Goal: Task Accomplishment & Management: Manage account settings

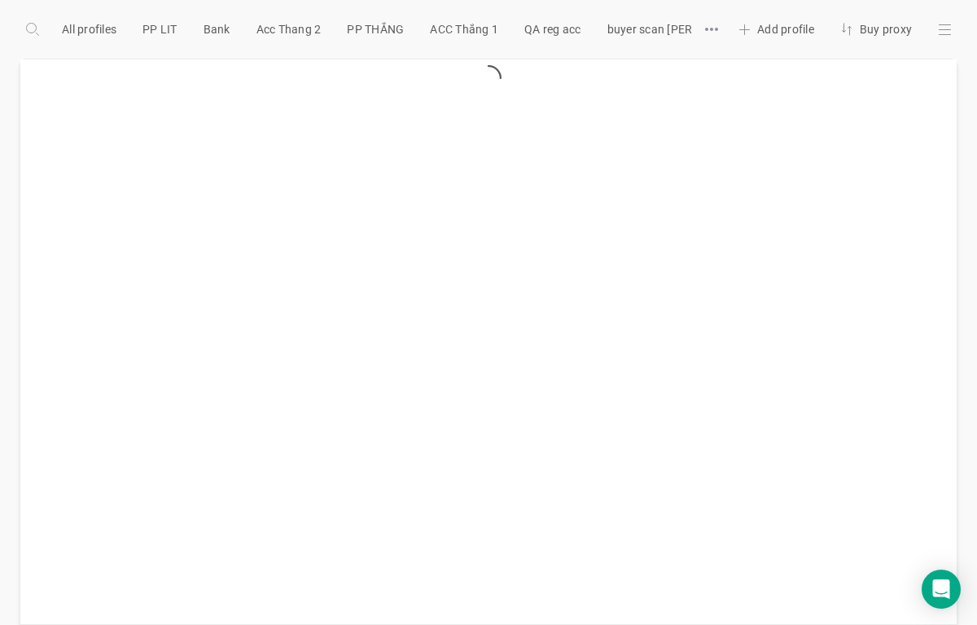
scroll to position [0, 1261]
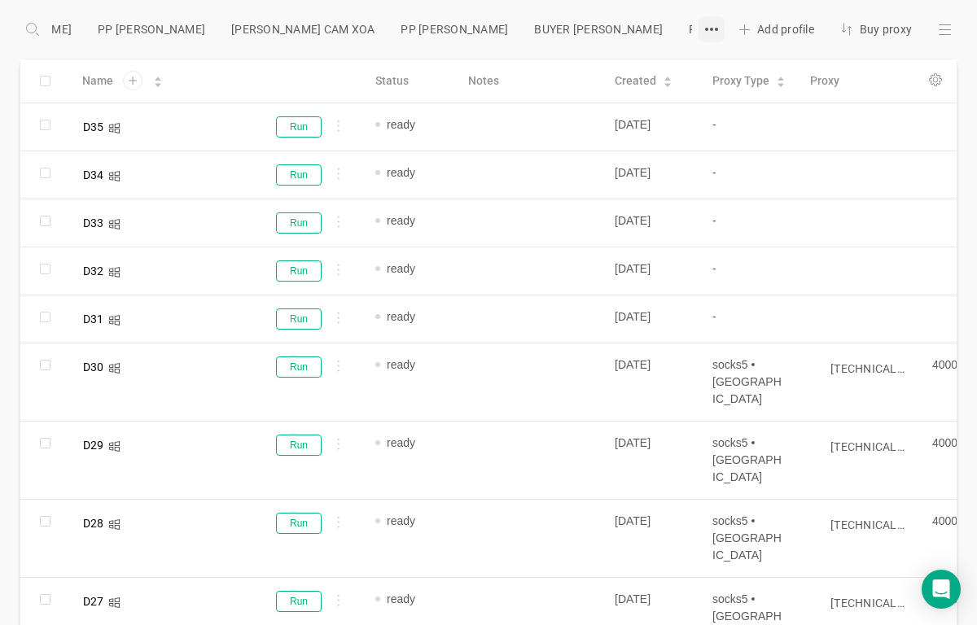
click at [699, 36] on div at bounding box center [712, 29] width 26 height 26
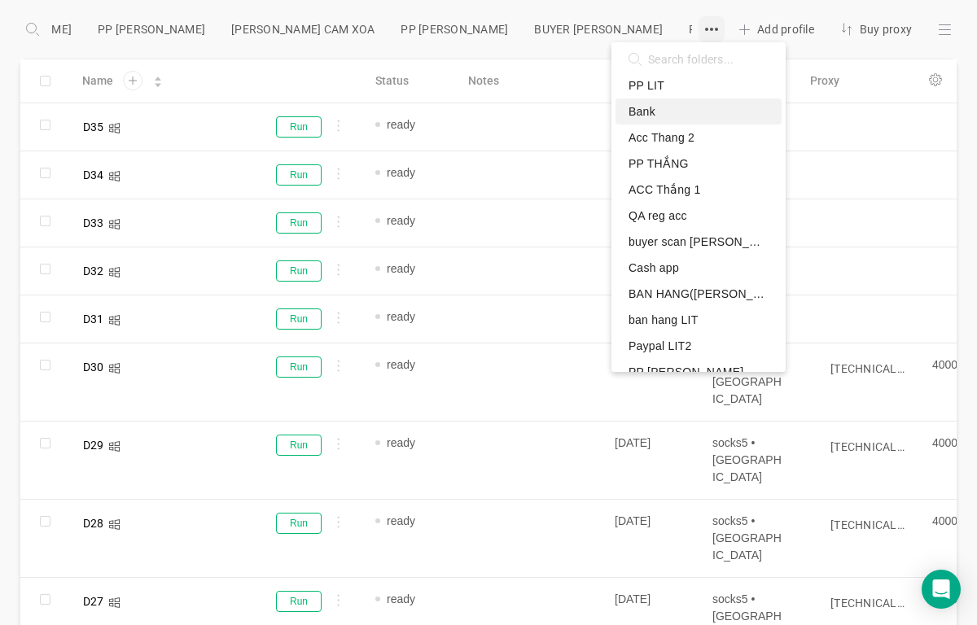
scroll to position [0, 1]
click at [688, 300] on span "BAN HANG([PERSON_NAME])" at bounding box center [691, 294] width 127 height 16
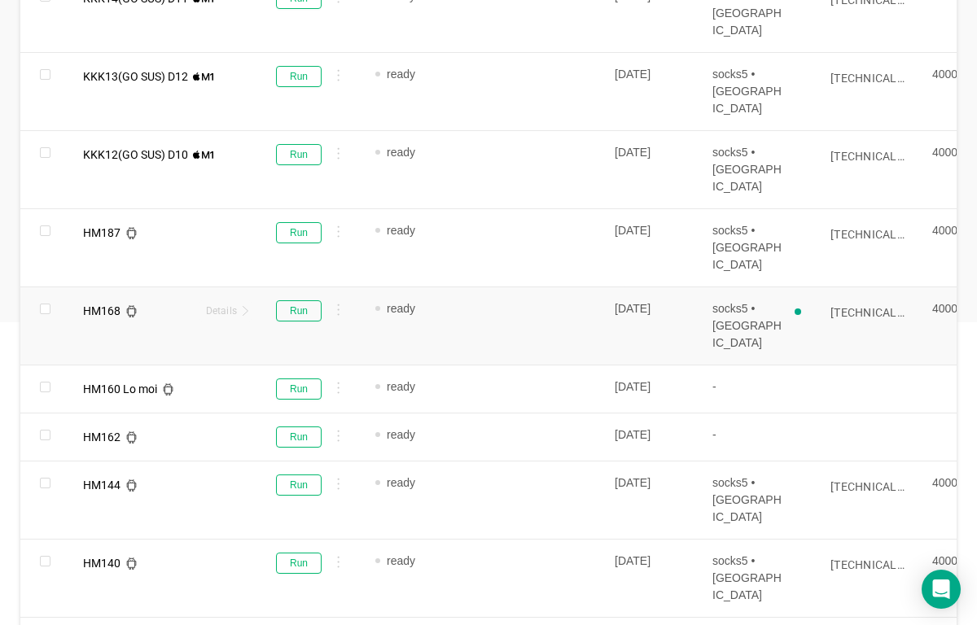
scroll to position [326, 0]
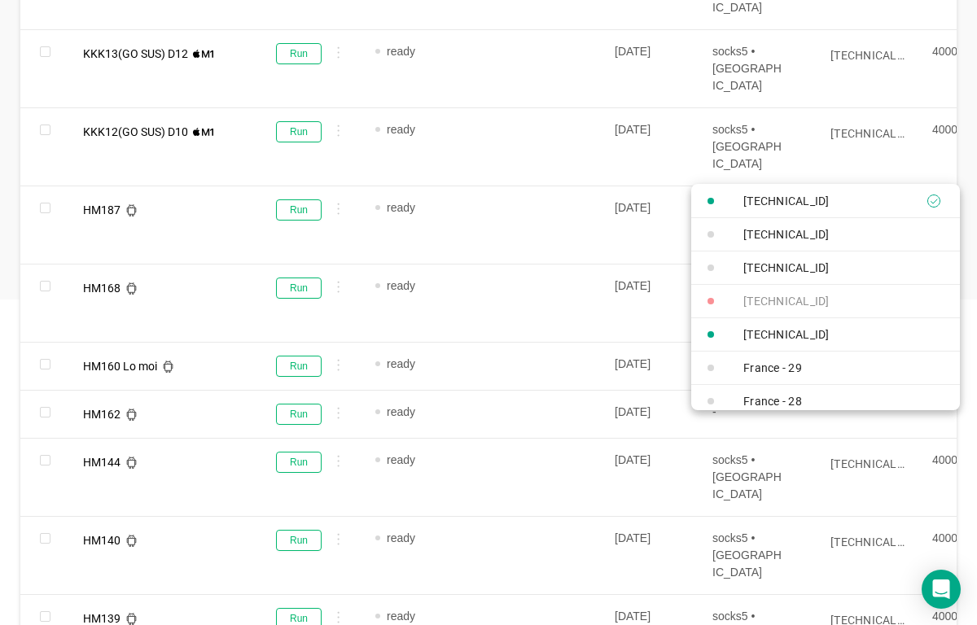
paste input "0.105:40000"
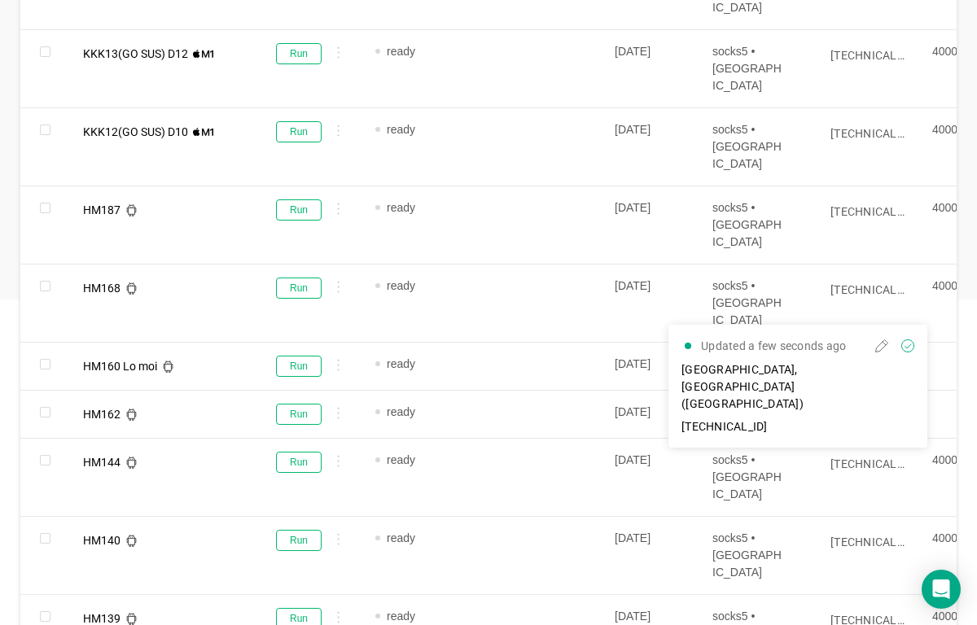
type input "[TECHNICAL_ID]"
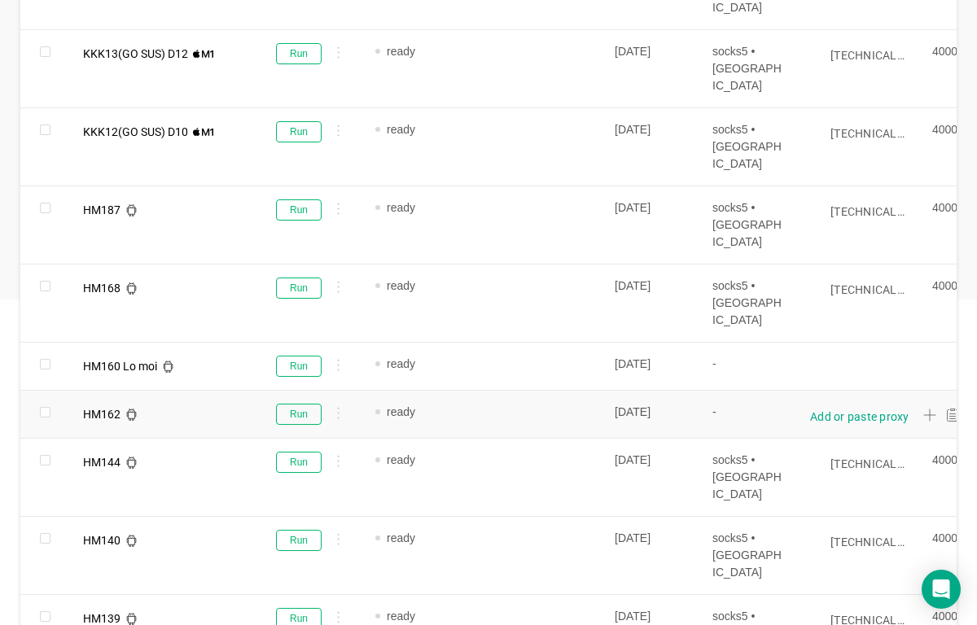
click at [840, 409] on div "Add or paste proxy" at bounding box center [859, 417] width 99 height 16
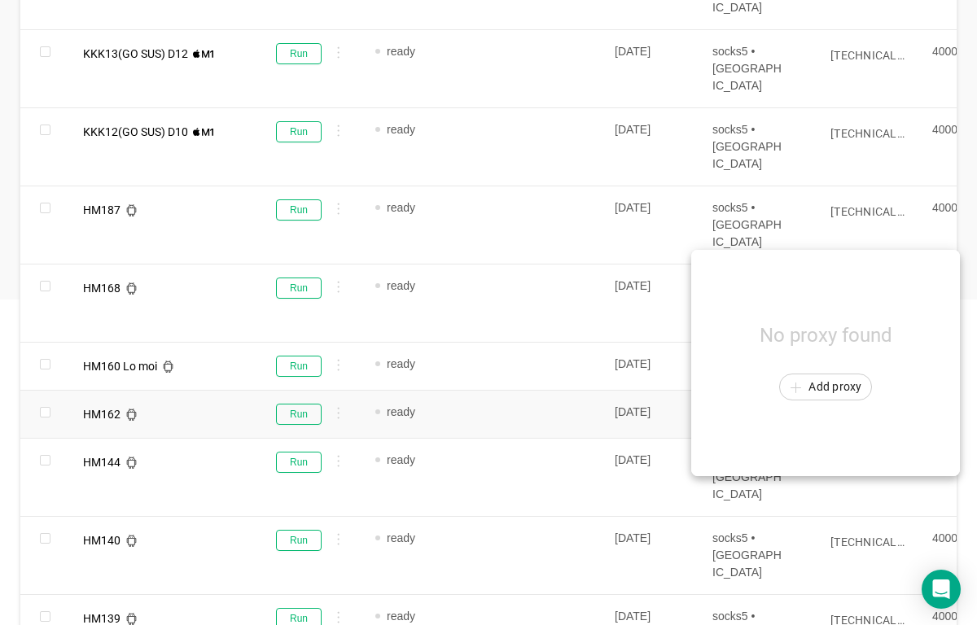
scroll to position [0, 11]
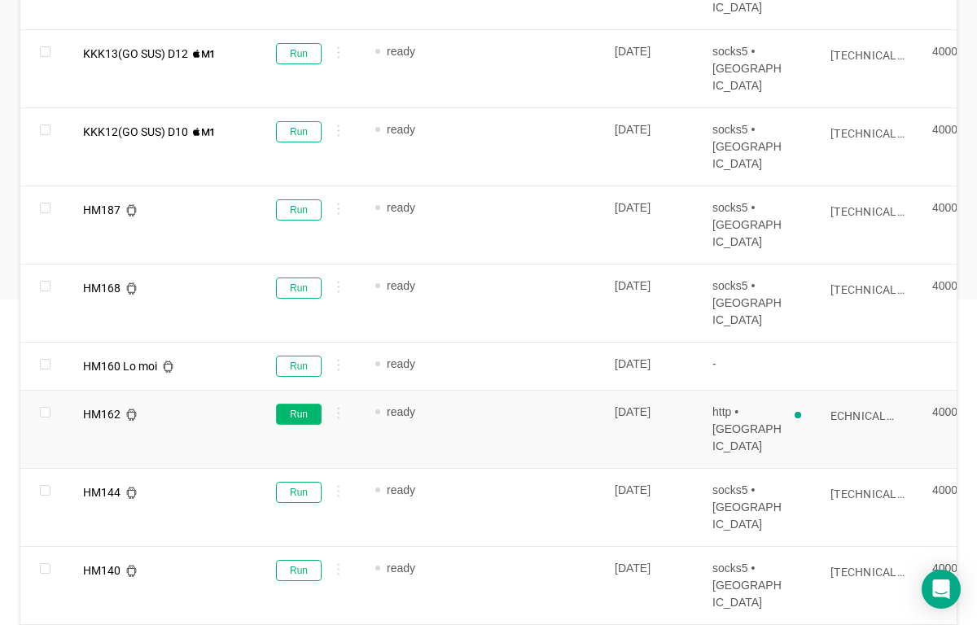
type input "[TECHNICAL_ID]"
click at [303, 404] on button "Run" at bounding box center [299, 414] width 46 height 21
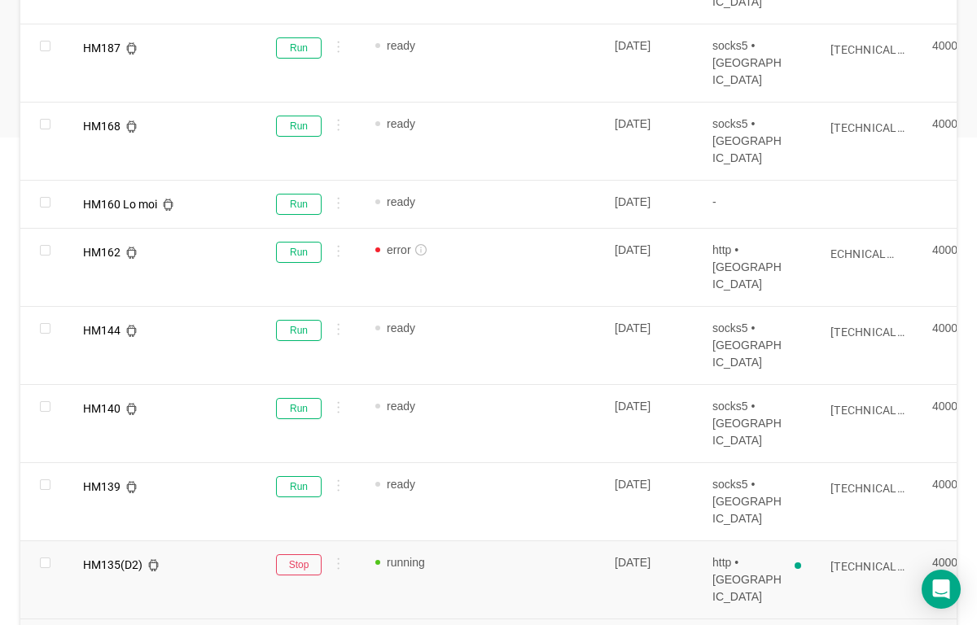
scroll to position [489, 0]
click at [862, 481] on input "[TECHNICAL_ID]" at bounding box center [874, 487] width 86 height 13
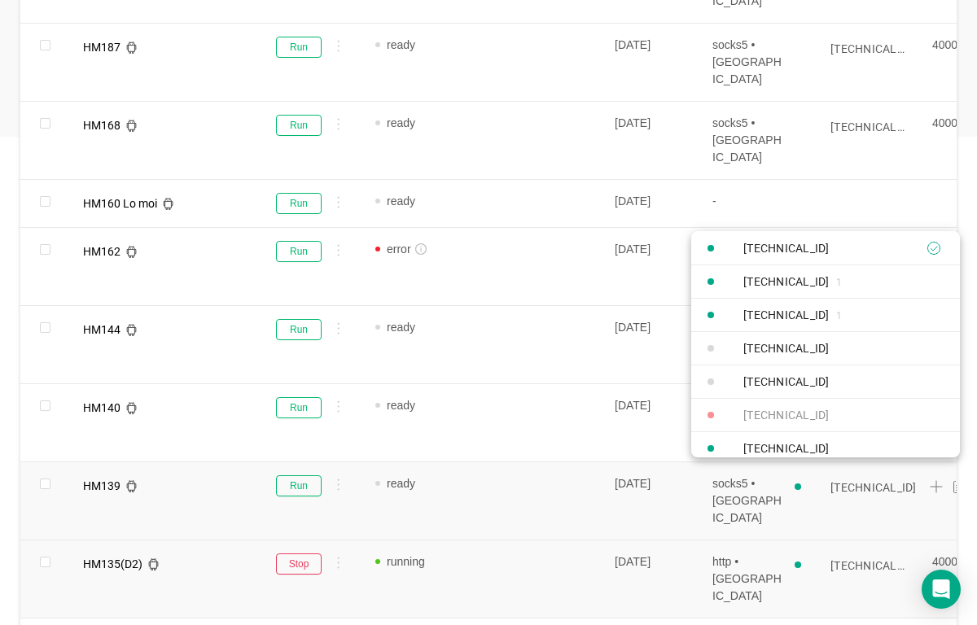
paste input "0.105:40001"
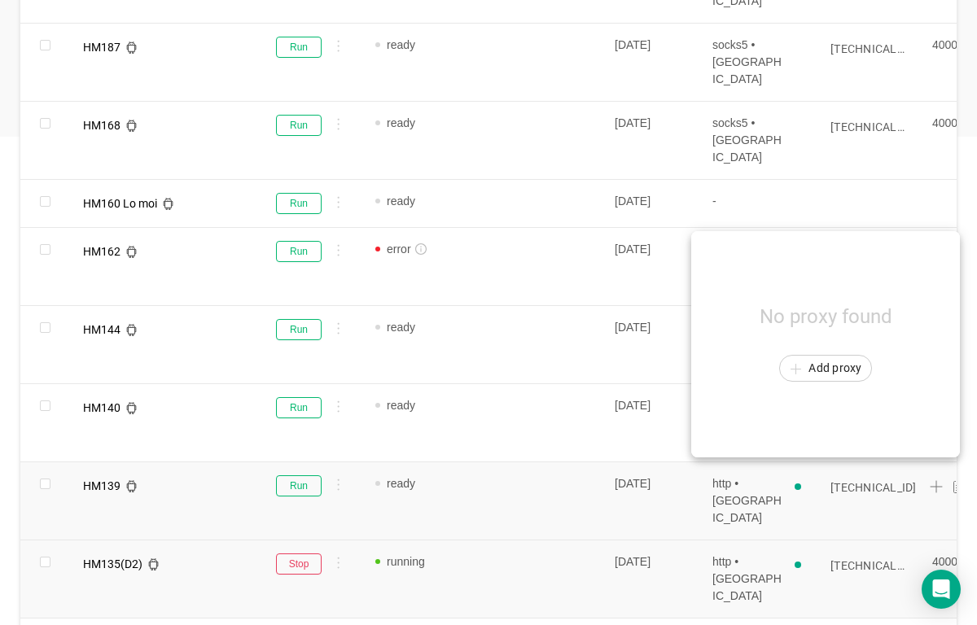
scroll to position [0, 0]
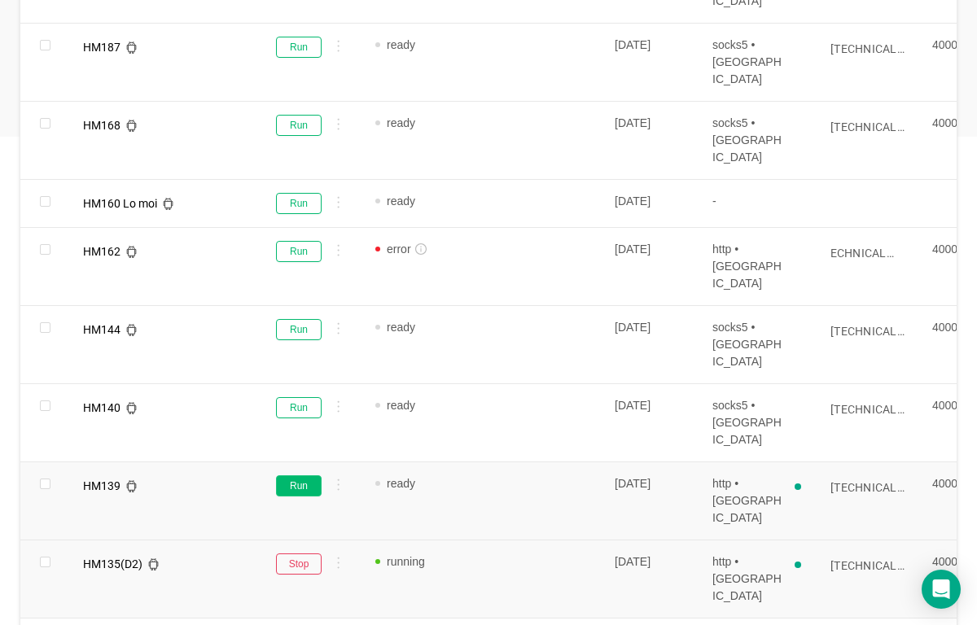
type input "[TECHNICAL_ID]"
click at [300, 476] on button "Run" at bounding box center [299, 486] width 46 height 21
click at [308, 476] on button "Run" at bounding box center [299, 486] width 46 height 21
click at [884, 403] on input "[TECHNICAL_ID]" at bounding box center [874, 409] width 86 height 13
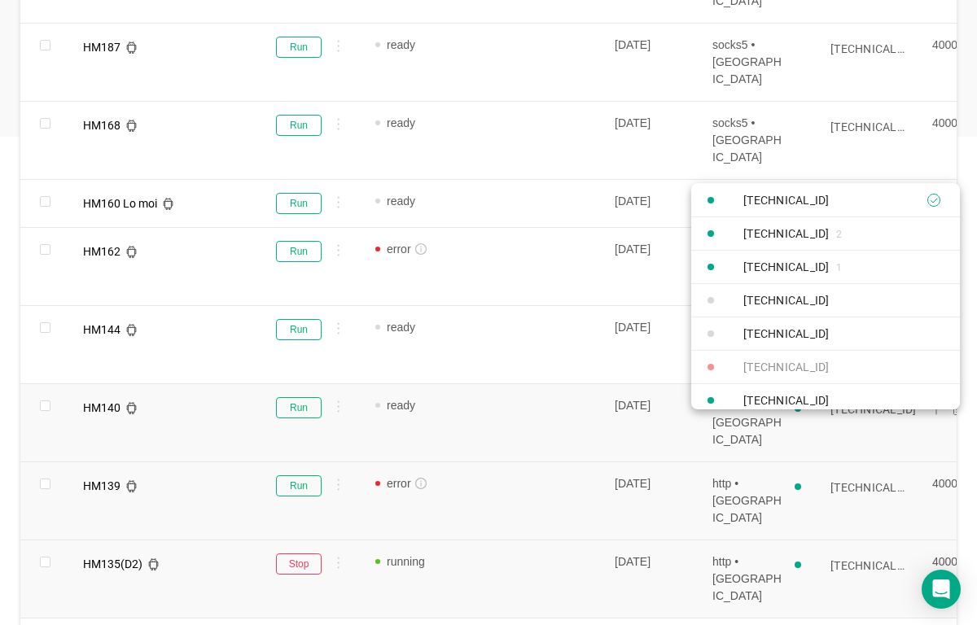
paste input "0.105:40001"
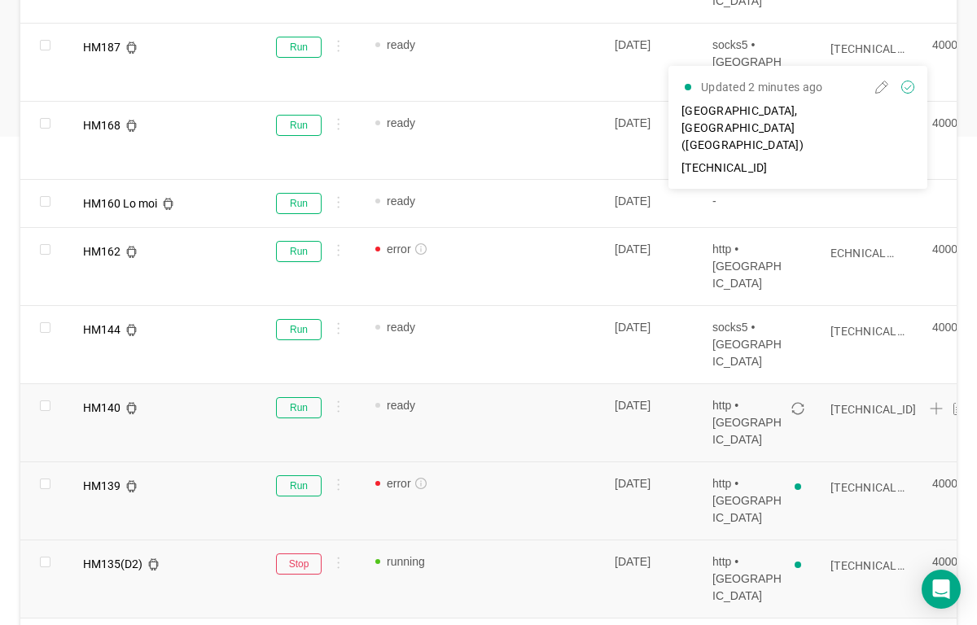
type input "[TECHNICAL_ID]"
click at [798, 402] on icon "icon: sync" at bounding box center [797, 408] width 13 height 13
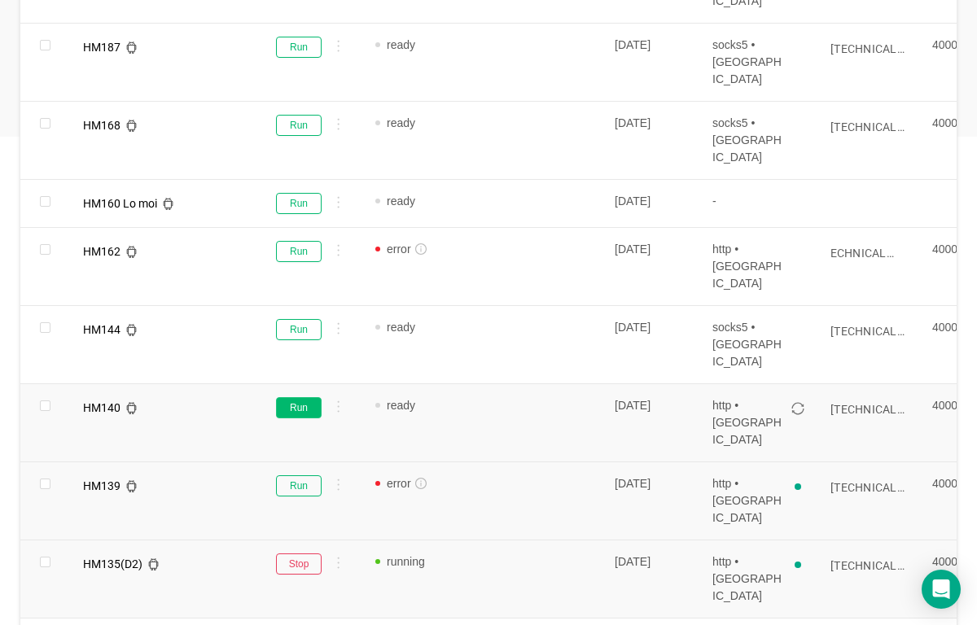
click at [299, 397] on button "Run" at bounding box center [299, 407] width 46 height 21
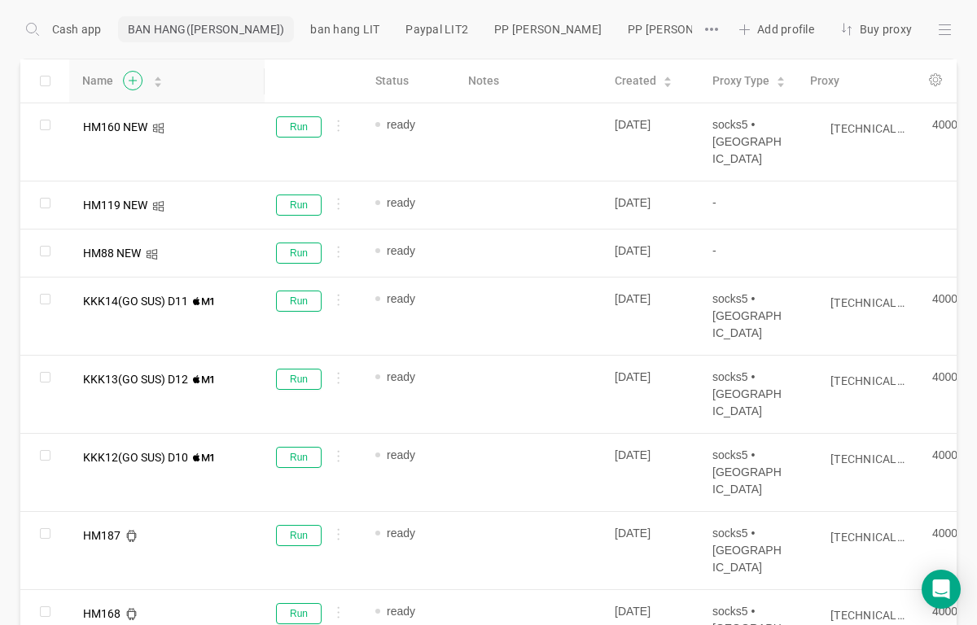
click at [128, 86] on icon at bounding box center [132, 81] width 20 height 20
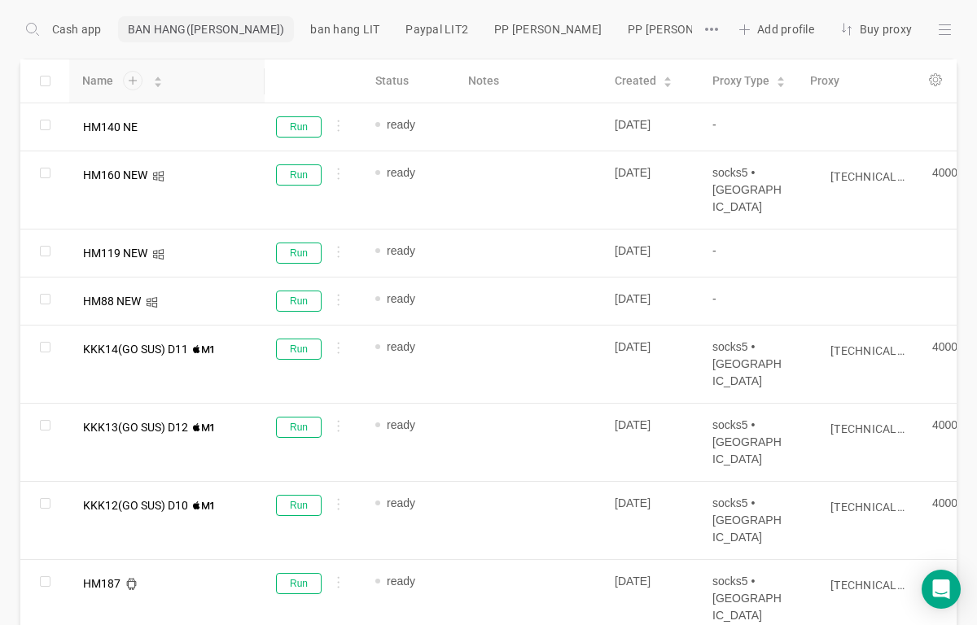
type input "HM140 NEW"
click at [862, 125] on div "Add or paste proxy" at bounding box center [859, 129] width 99 height 16
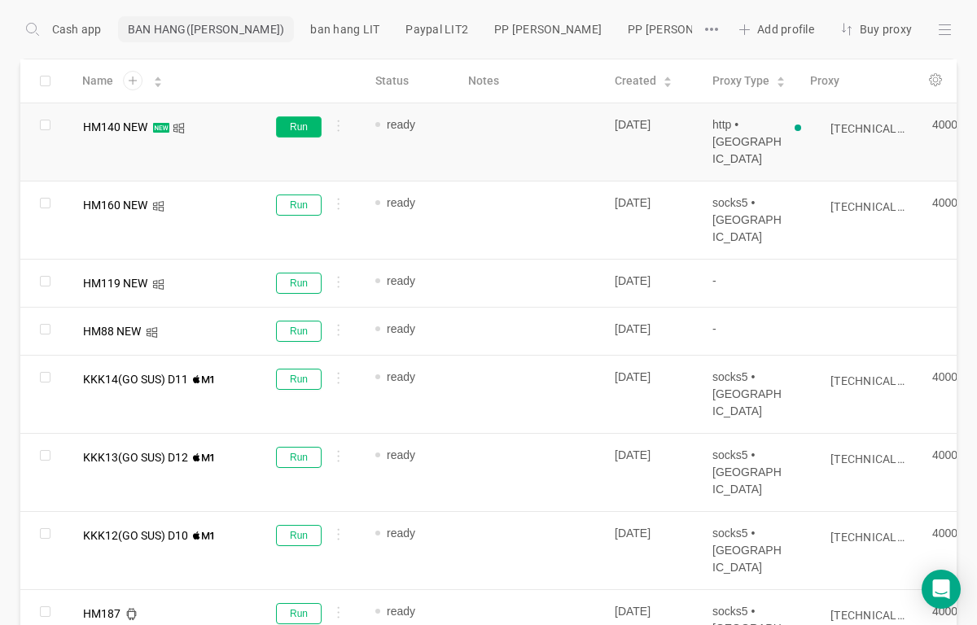
type input "[TECHNICAL_ID]"
click at [309, 135] on button "Run" at bounding box center [299, 126] width 46 height 21
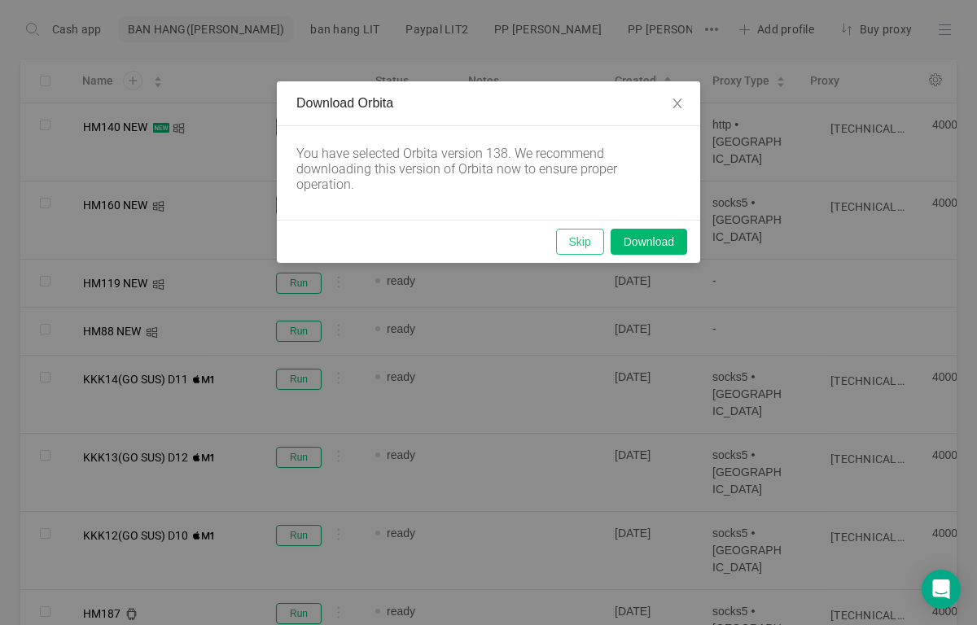
click at [585, 248] on button "Skip" at bounding box center [580, 242] width 48 height 26
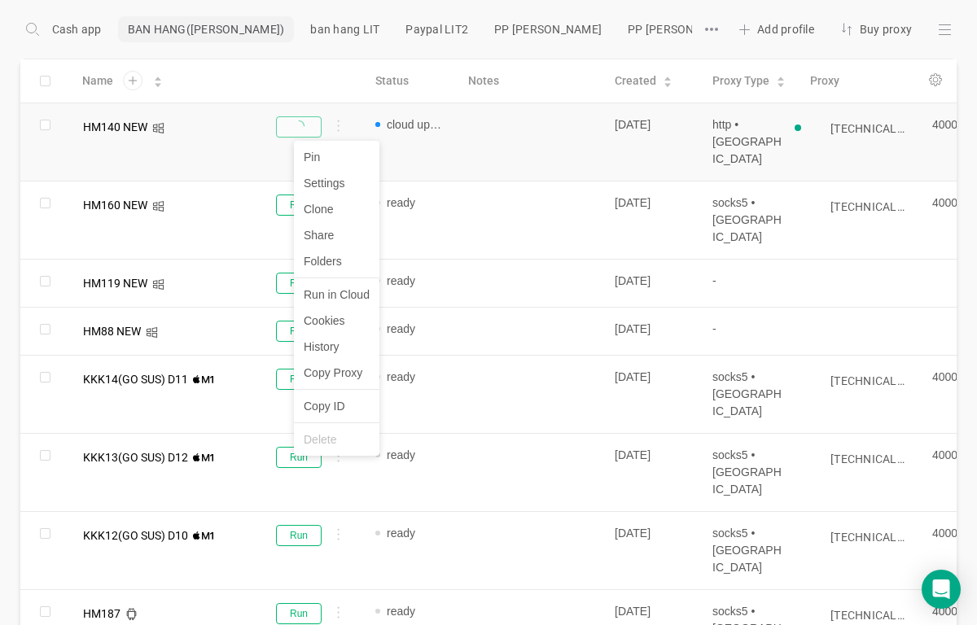
click at [340, 128] on div at bounding box center [336, 129] width 18 height 18
click at [327, 182] on li "Settings" at bounding box center [336, 183] width 85 height 26
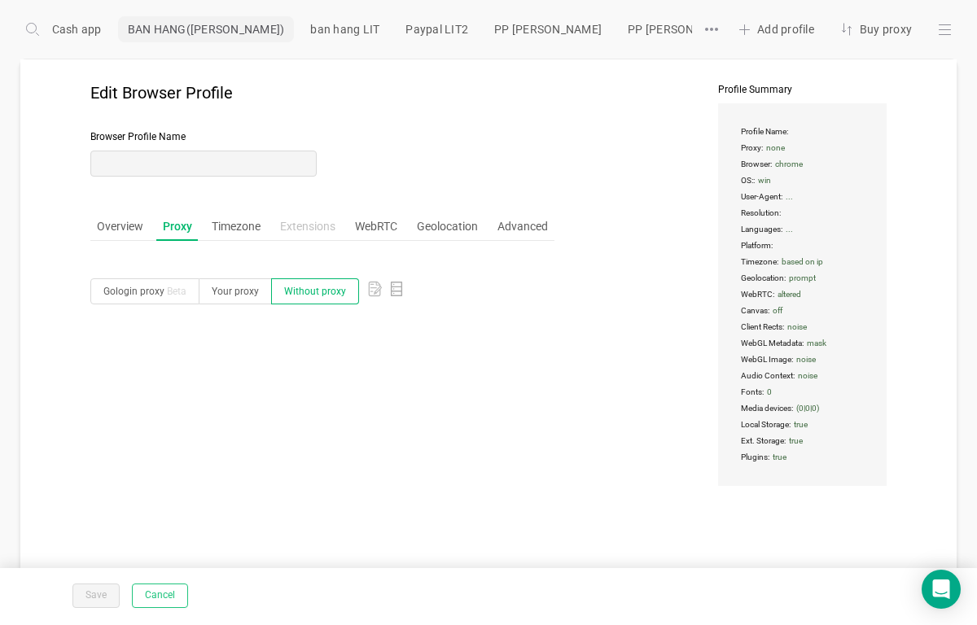
type input "HM140 NEW"
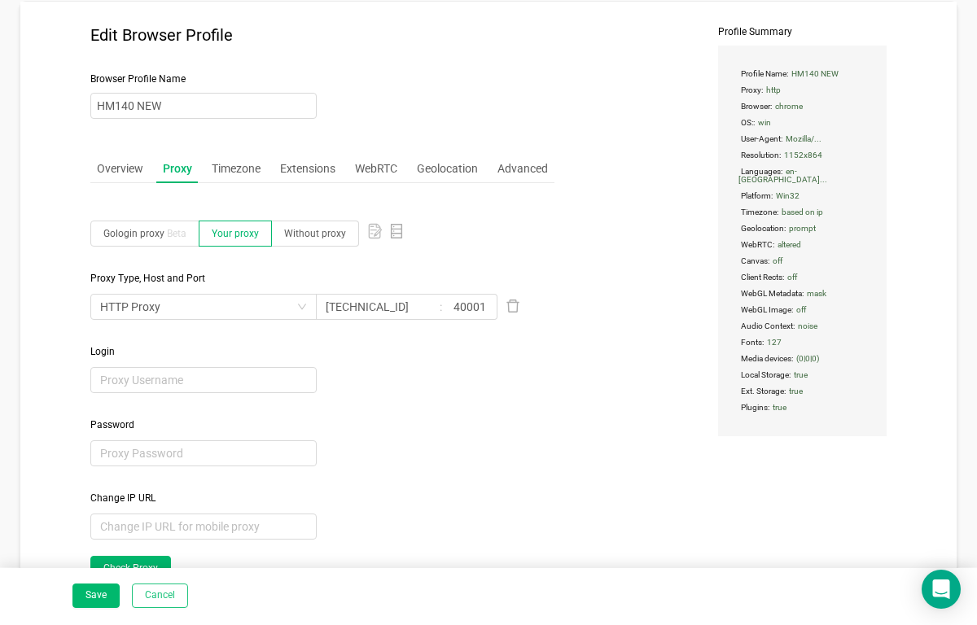
scroll to position [120, 0]
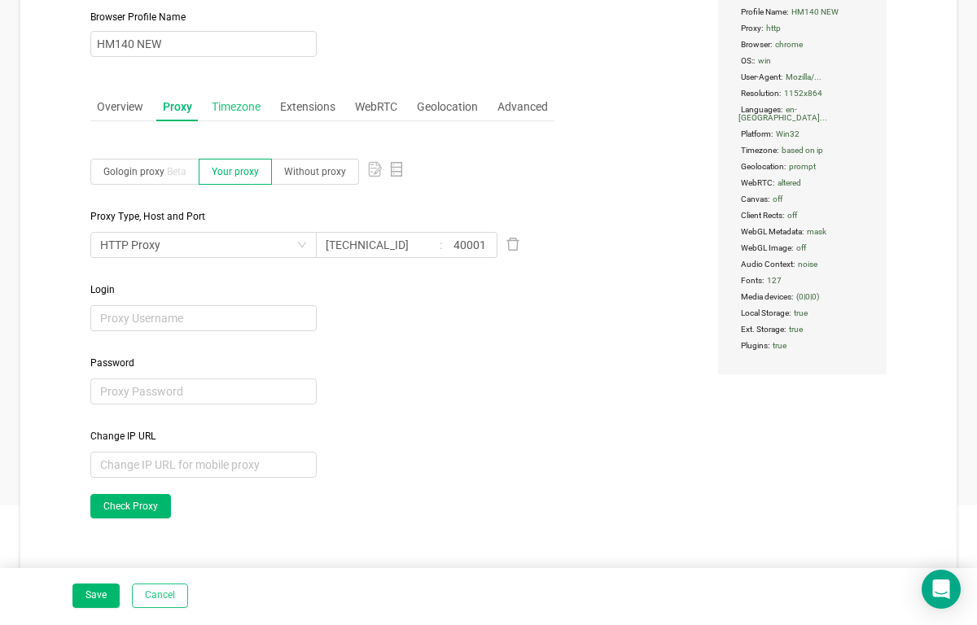
click at [249, 105] on div "Timezone" at bounding box center [236, 107] width 62 height 30
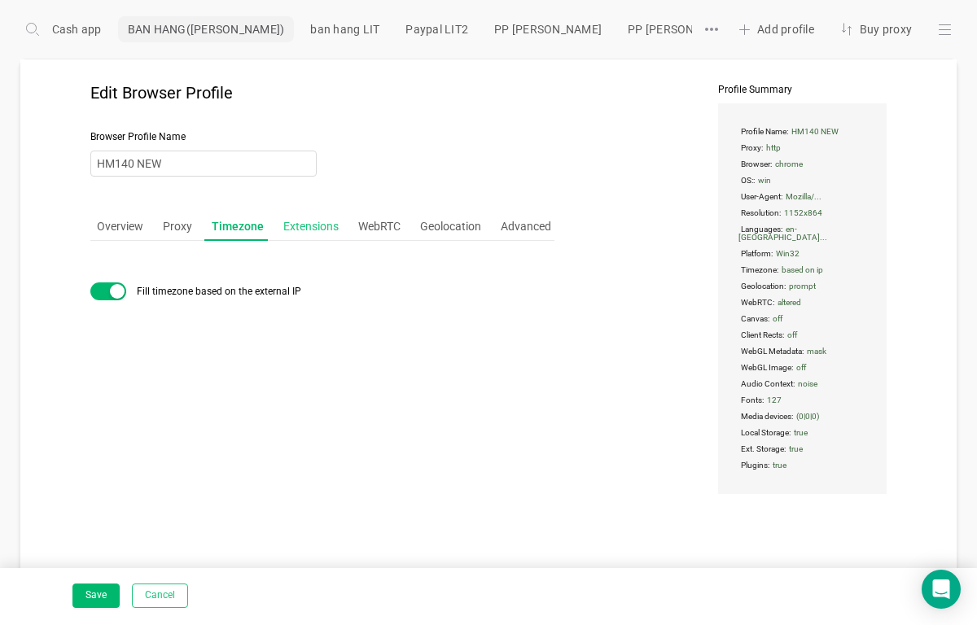
click at [300, 224] on div "Extensions" at bounding box center [311, 227] width 68 height 30
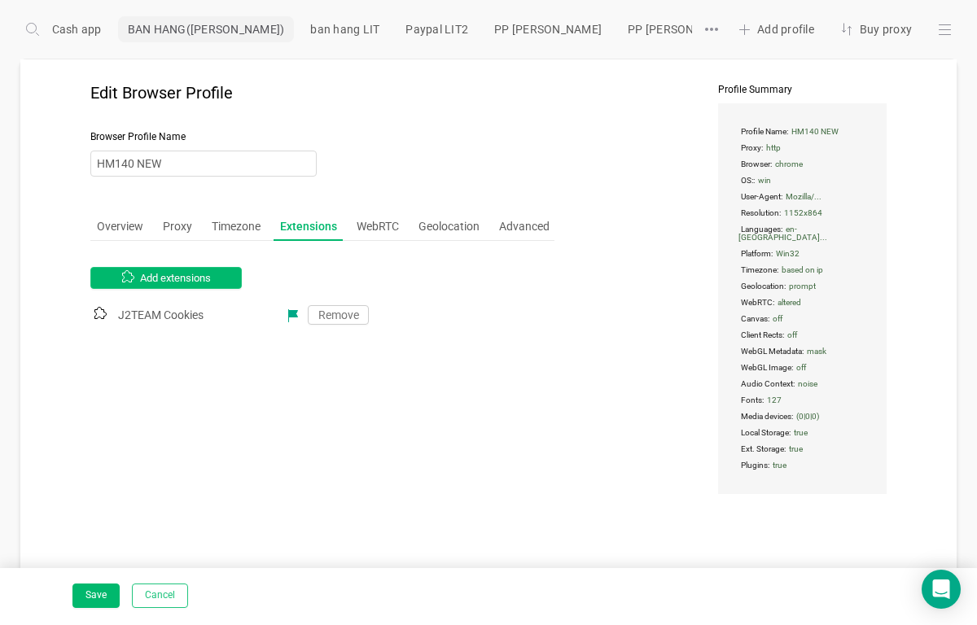
click at [210, 287] on button "Add extensions" at bounding box center [165, 278] width 151 height 22
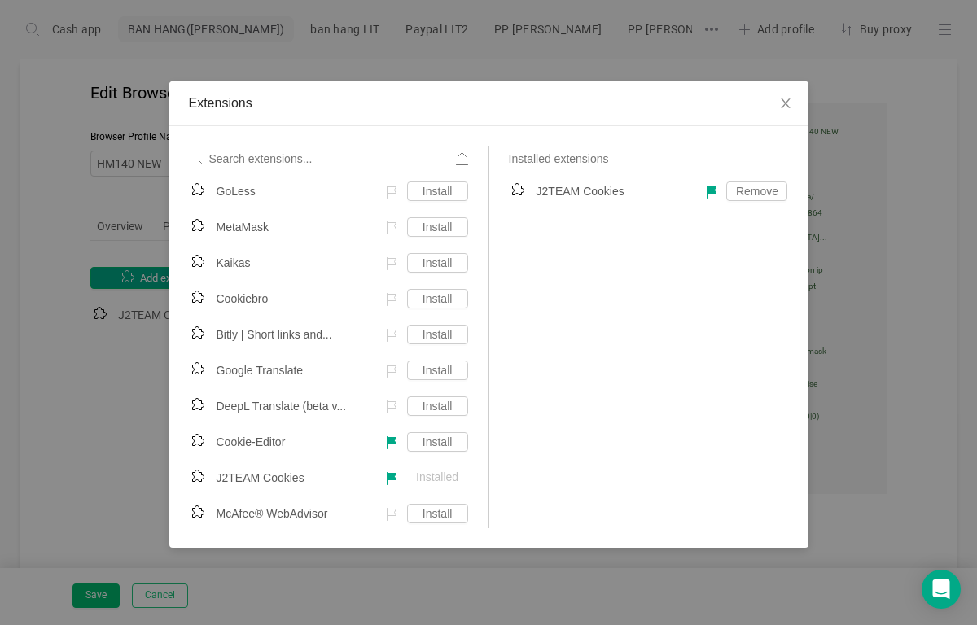
click at [194, 155] on icon at bounding box center [195, 157] width 13 height 13
click at [239, 161] on input "text" at bounding box center [320, 159] width 270 height 26
type input "COOKI E EDITOR"
click at [423, 439] on link "Install" at bounding box center [437, 442] width 61 height 20
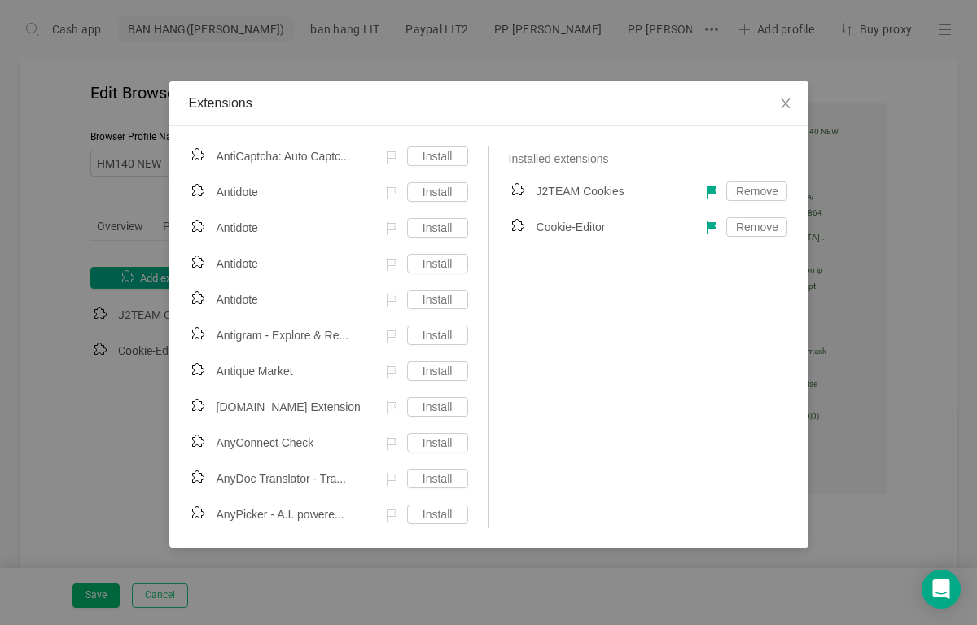
scroll to position [22079, 0]
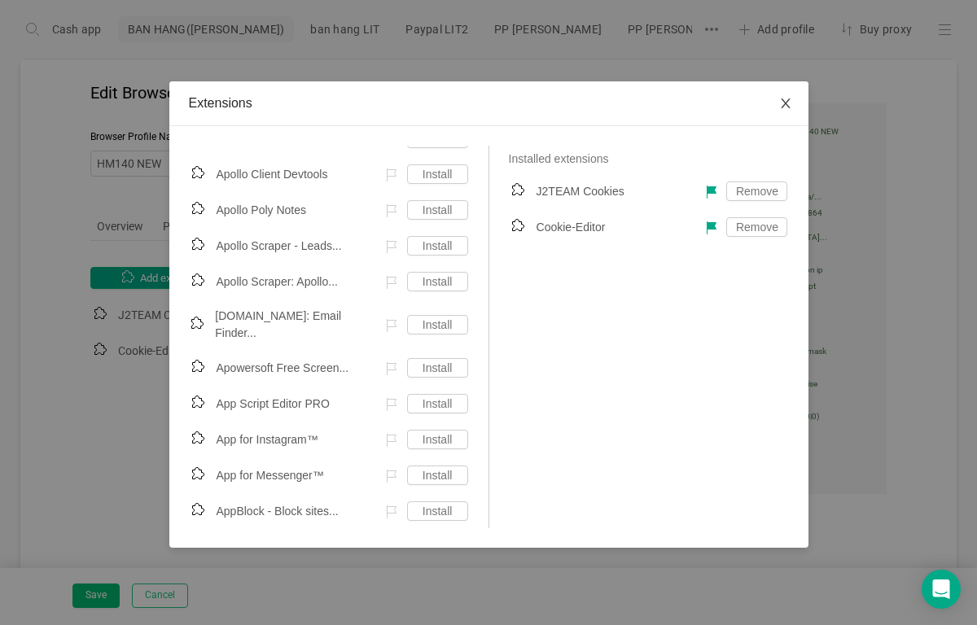
click at [791, 110] on icon "icon: close" at bounding box center [785, 103] width 13 height 13
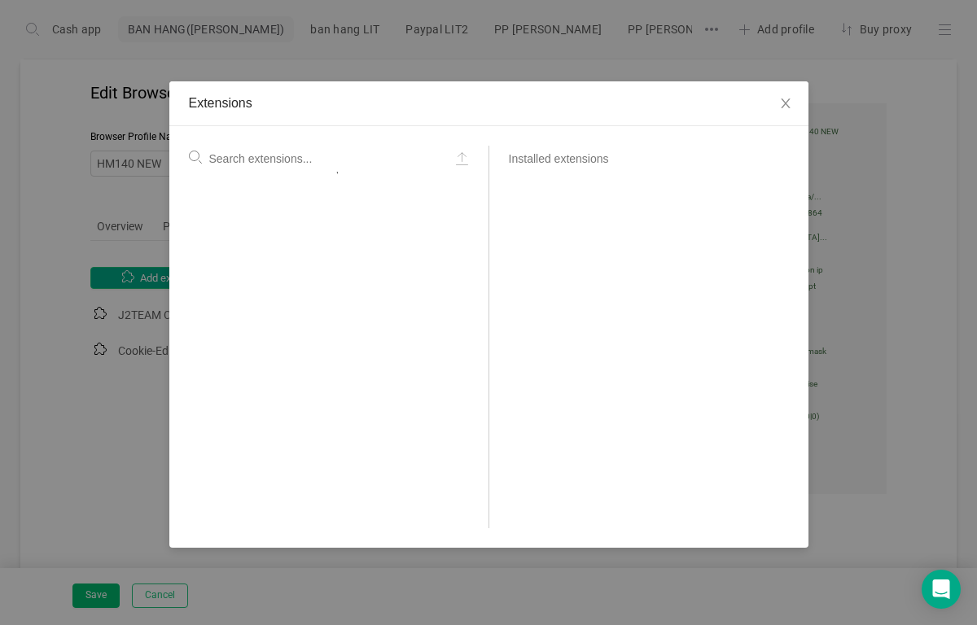
scroll to position [0, 0]
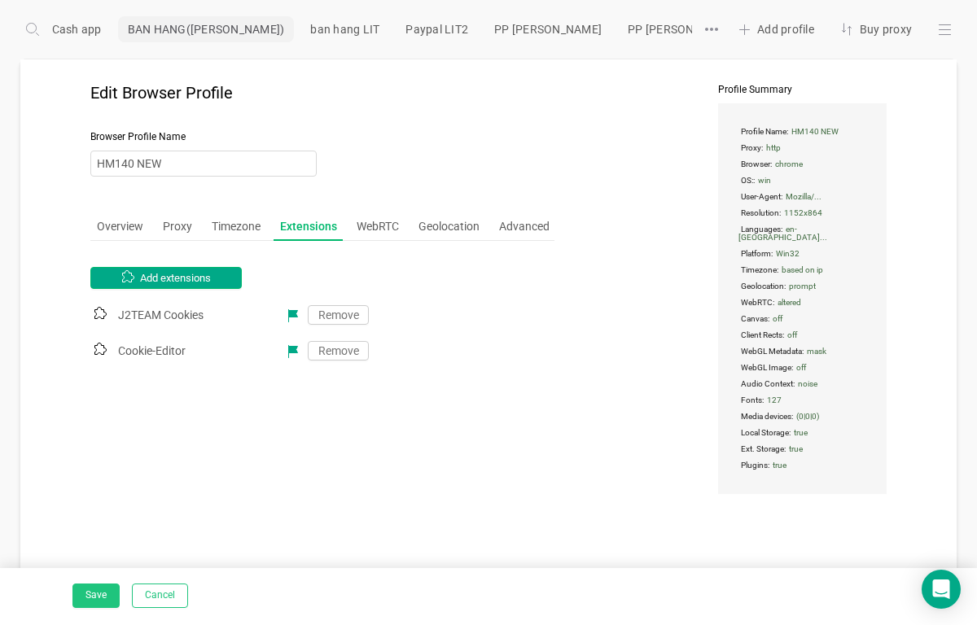
click at [98, 593] on button "Save" at bounding box center [95, 596] width 47 height 24
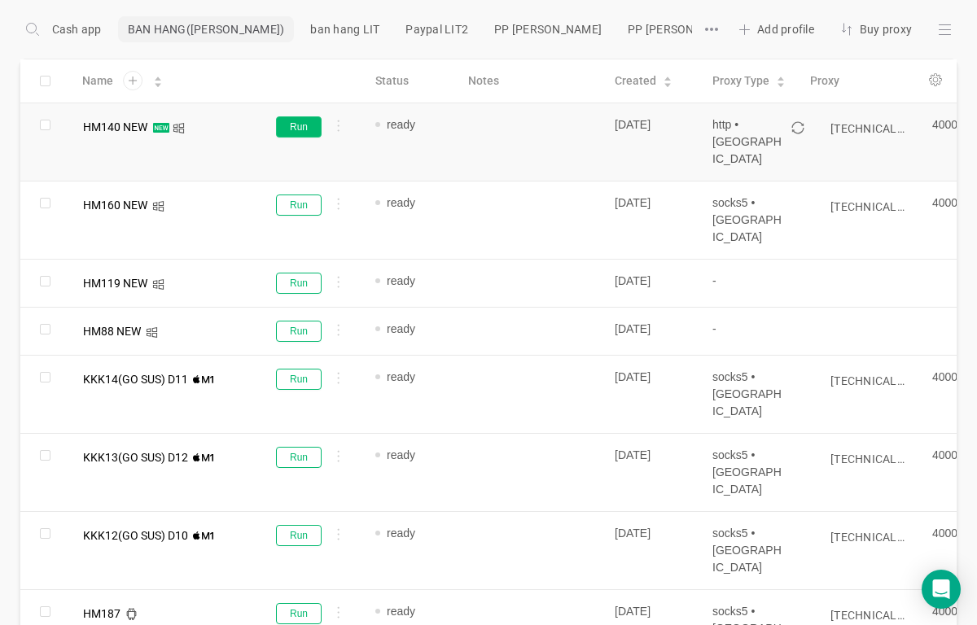
click at [311, 130] on button "Run" at bounding box center [299, 126] width 46 height 21
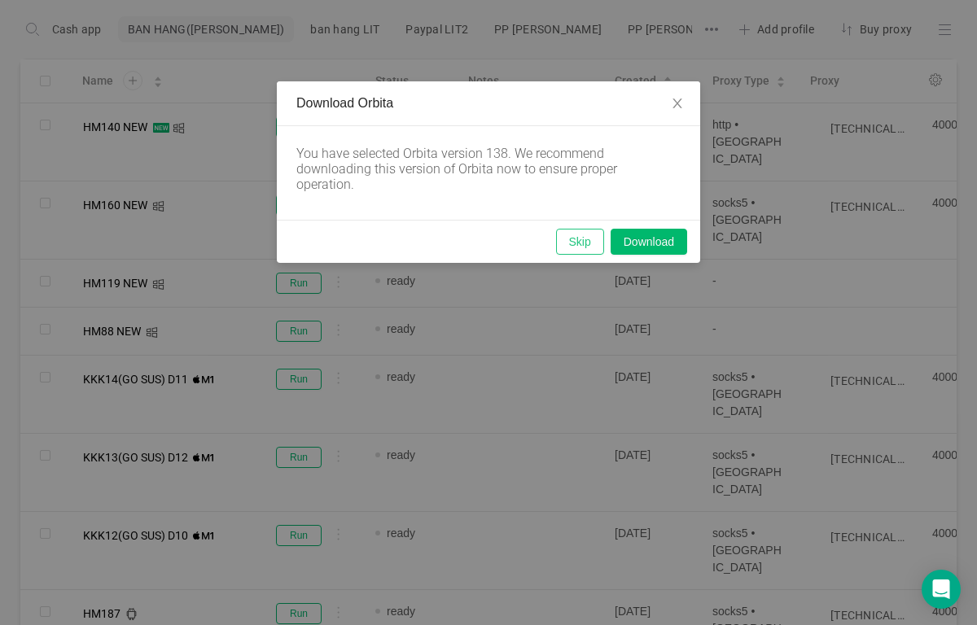
click at [584, 248] on button "Skip" at bounding box center [580, 242] width 48 height 26
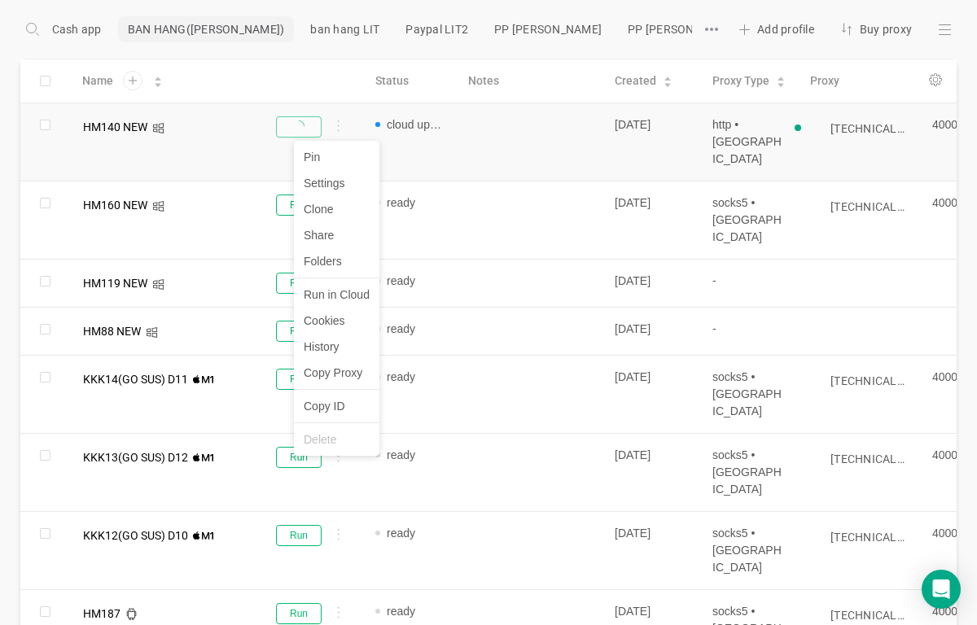
click at [340, 125] on div at bounding box center [336, 129] width 18 height 18
click at [332, 178] on li "Settings" at bounding box center [336, 183] width 85 height 26
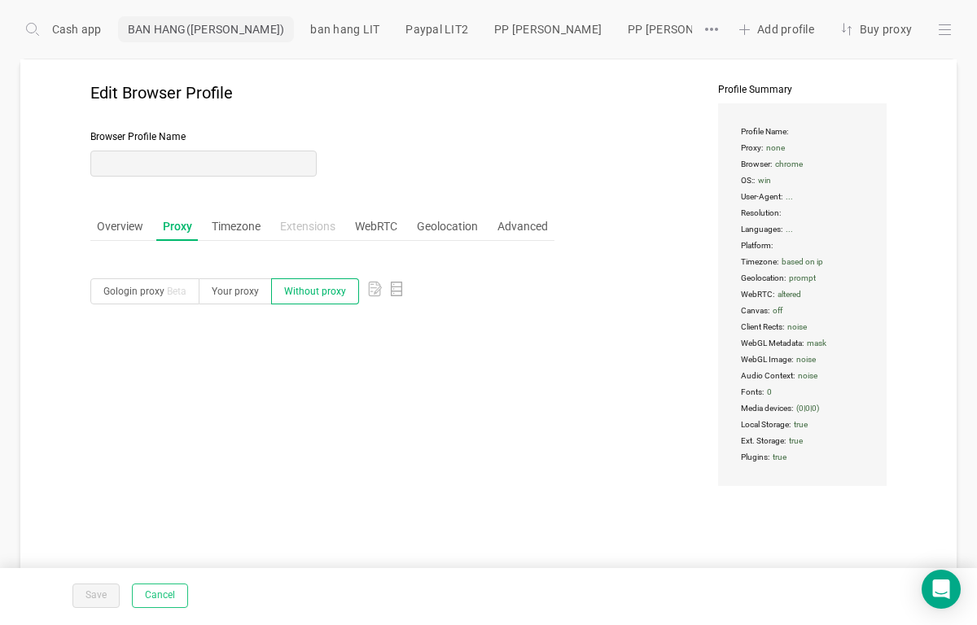
type input "HM140 NEW"
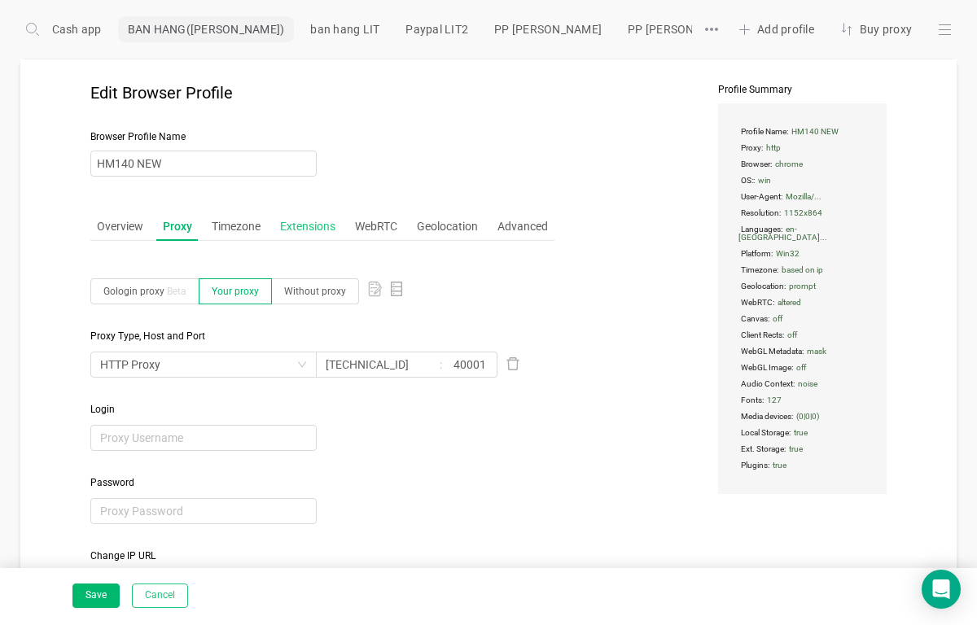
click at [307, 216] on div "Extensions" at bounding box center [308, 227] width 68 height 30
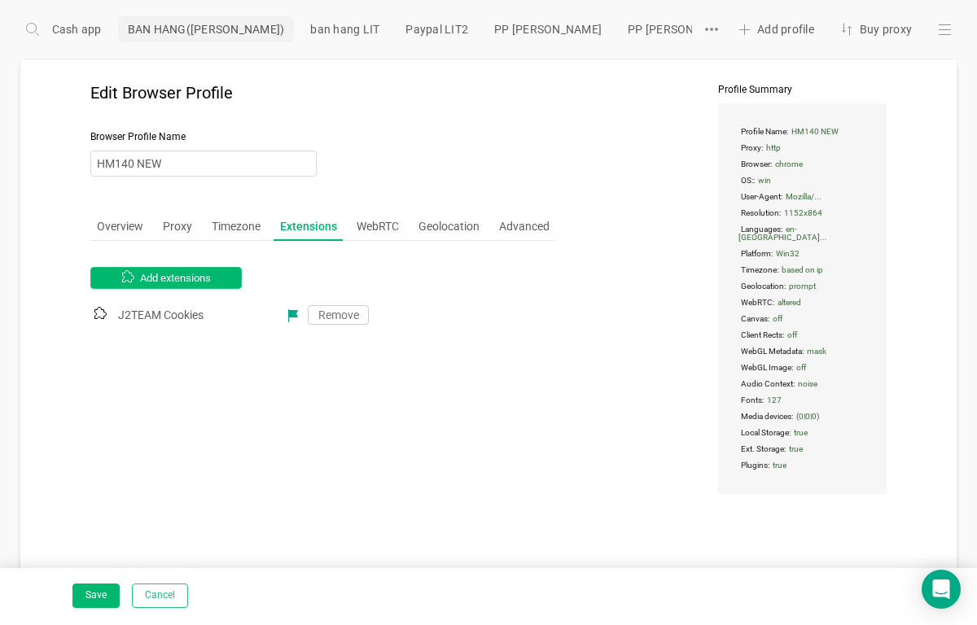
click at [168, 277] on button "Add extensions" at bounding box center [165, 278] width 151 height 22
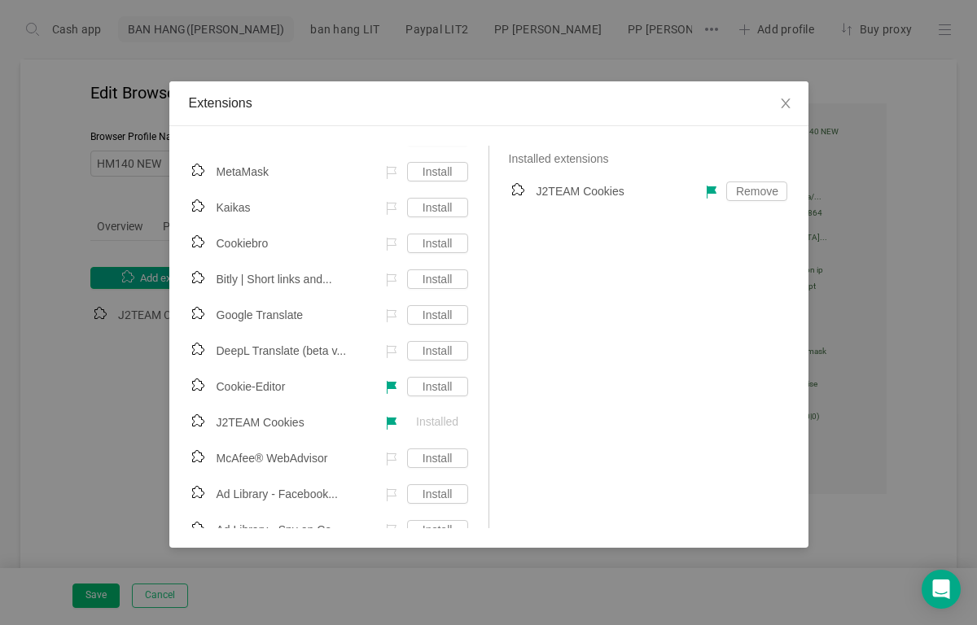
scroll to position [81, 0]
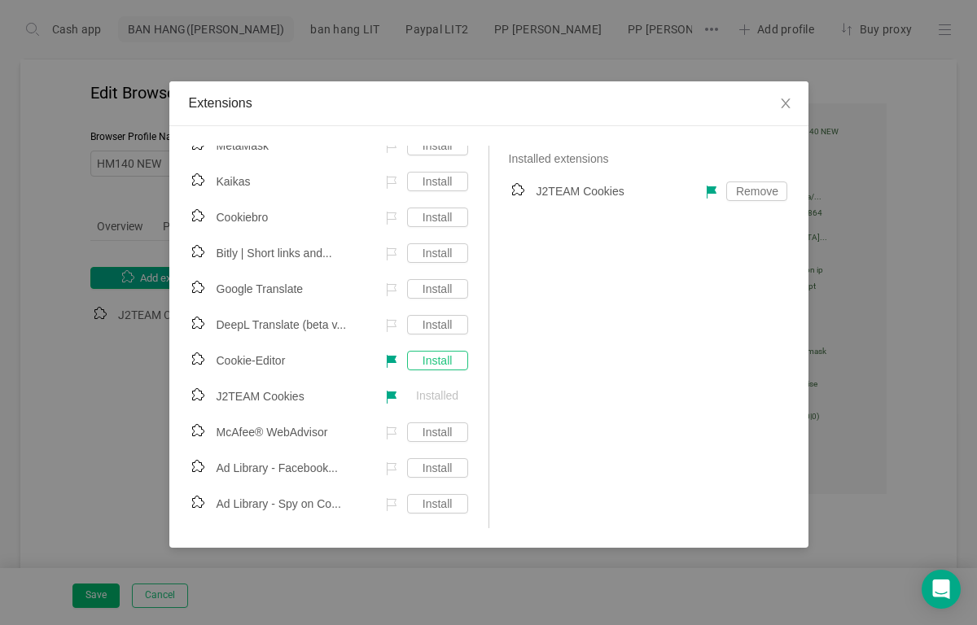
click at [441, 362] on link "Install" at bounding box center [437, 361] width 61 height 20
click at [121, 493] on div "Extensions GoLess Install MetaMask Install Kaikas Install Cookiebro Install Bit…" at bounding box center [488, 312] width 977 height 625
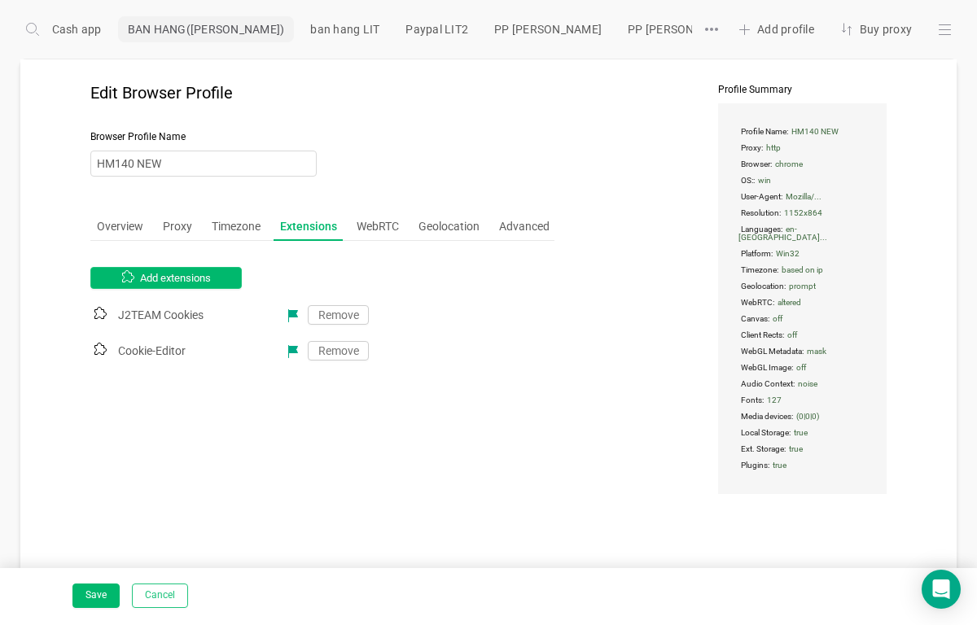
click at [160, 278] on button "Add extensions" at bounding box center [165, 278] width 151 height 22
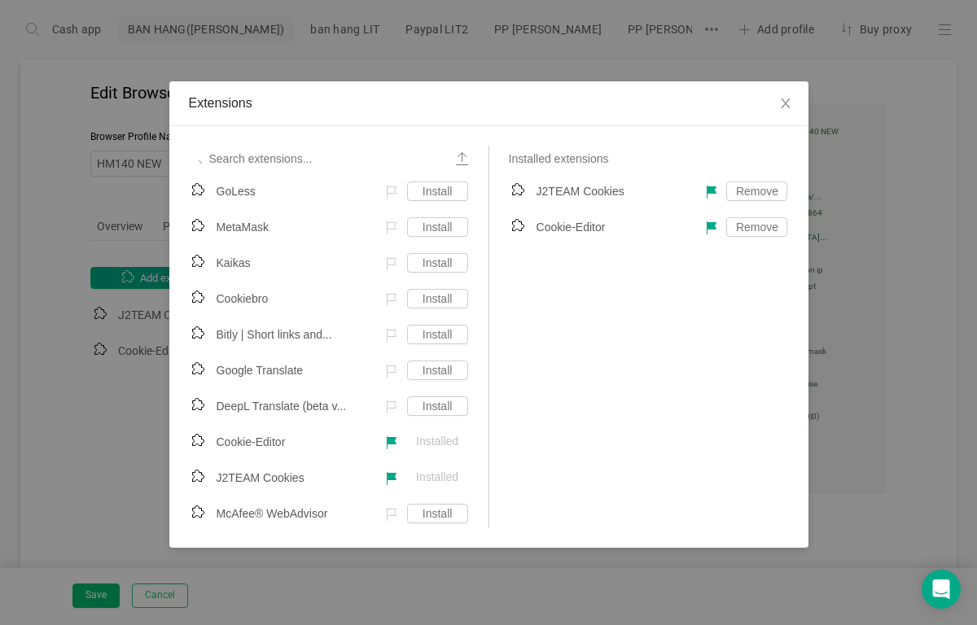
click at [91, 392] on div "Extensions GoLess Install MetaMask Install Kaikas Install Cookiebro Install Bit…" at bounding box center [488, 312] width 977 height 625
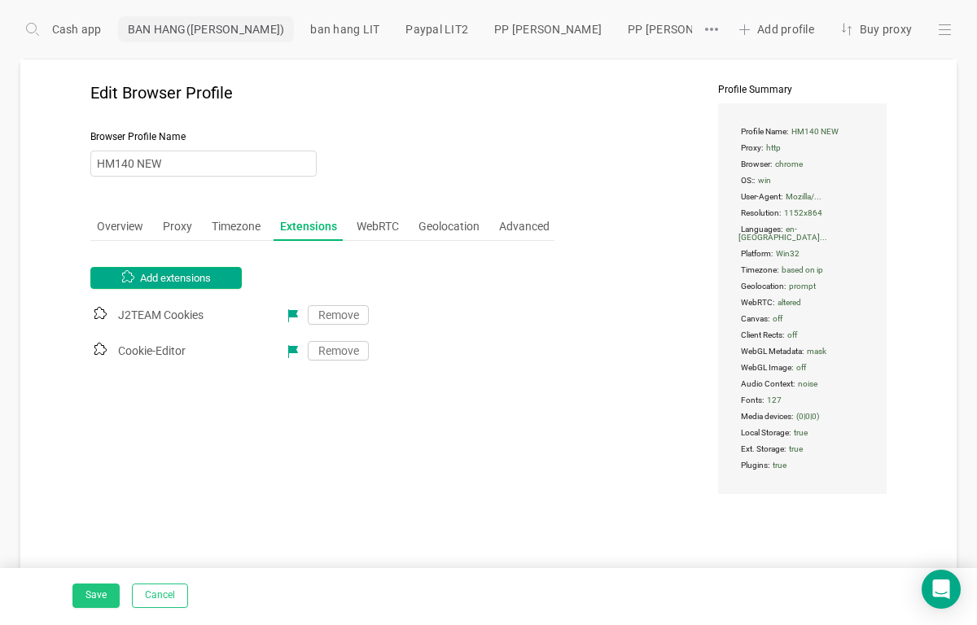
click at [94, 598] on button "Save" at bounding box center [95, 596] width 47 height 24
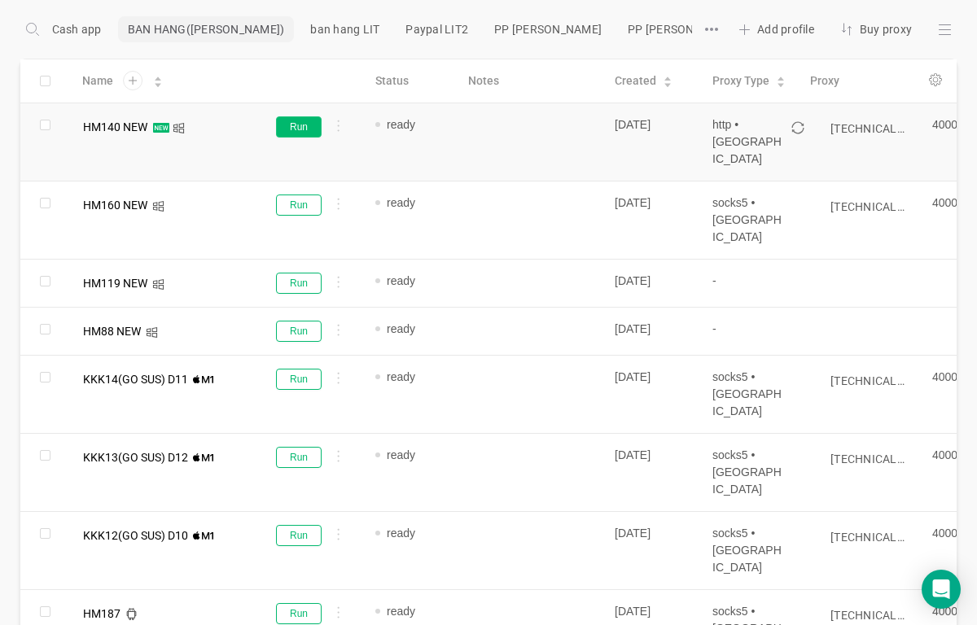
click at [301, 129] on button "Run" at bounding box center [299, 126] width 46 height 21
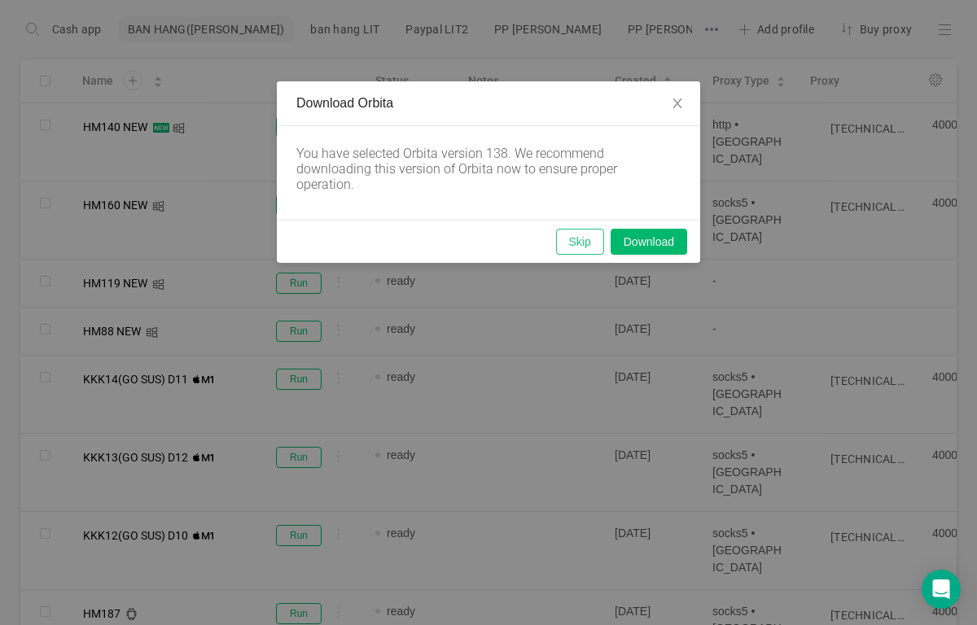
click at [583, 239] on button "Skip" at bounding box center [580, 242] width 48 height 26
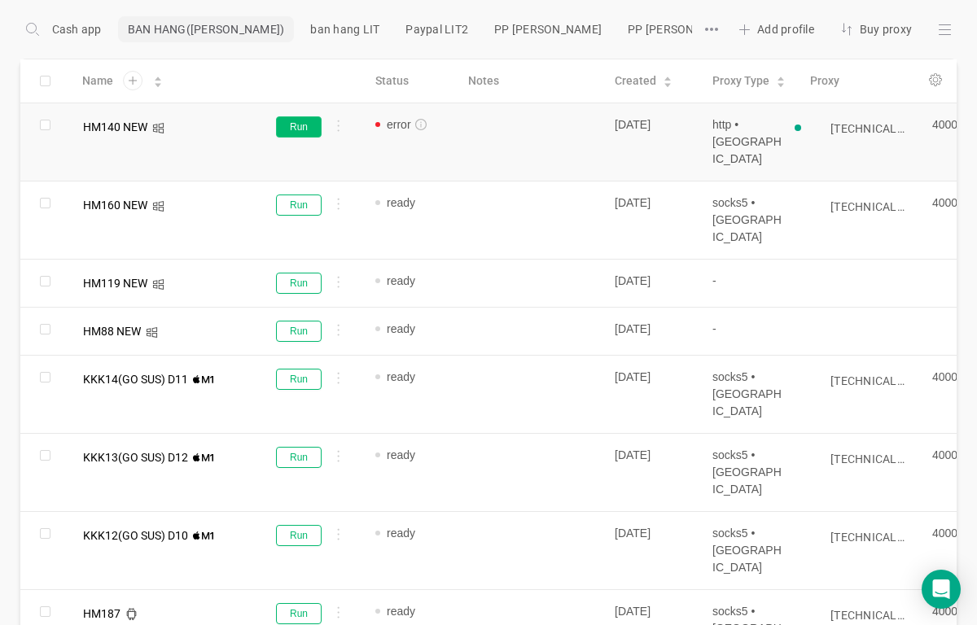
click at [309, 126] on button "Run" at bounding box center [299, 126] width 46 height 21
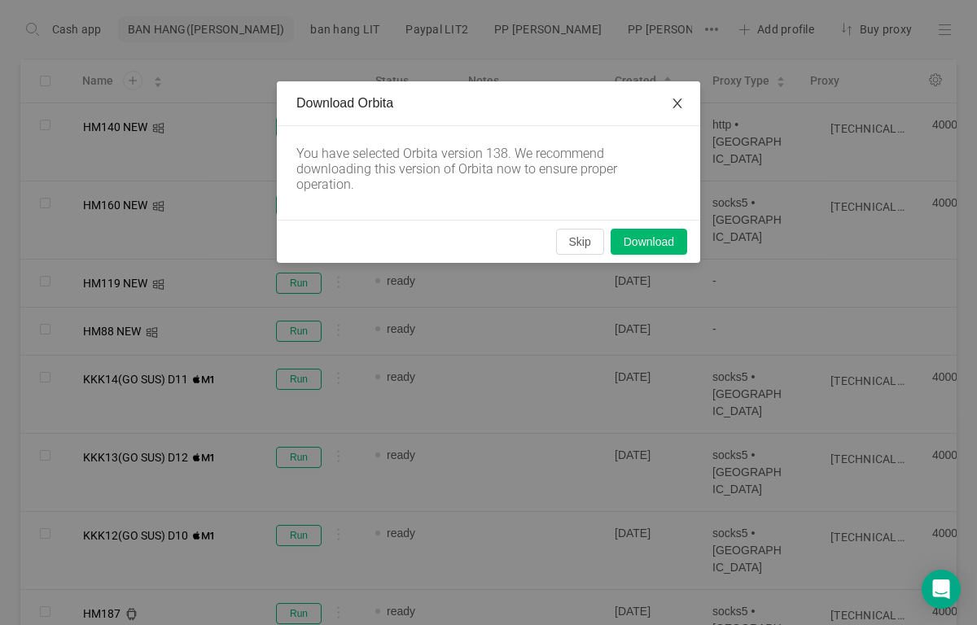
click at [677, 104] on icon "icon: close" at bounding box center [677, 103] width 13 height 13
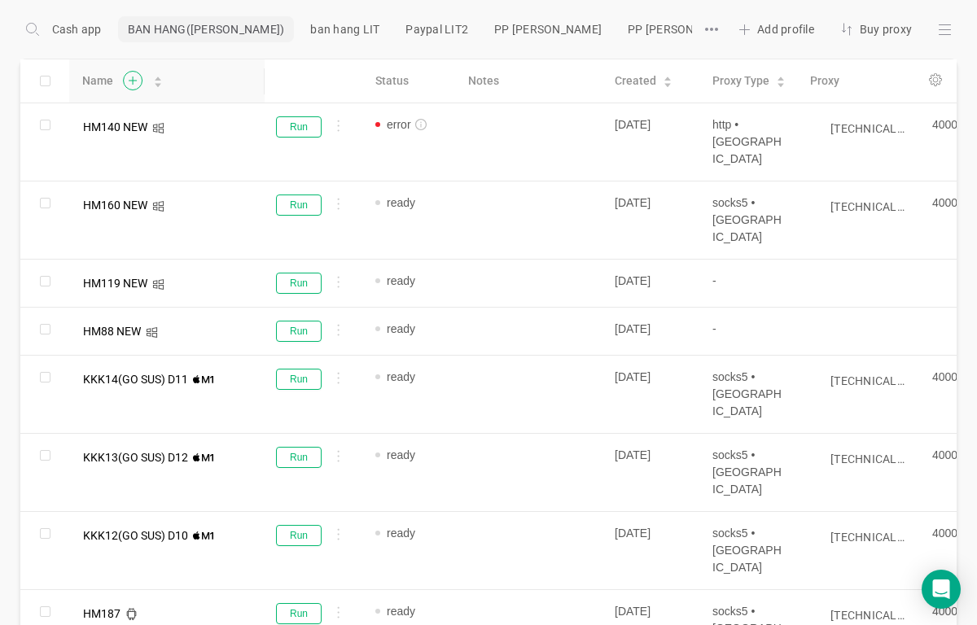
click at [132, 75] on icon at bounding box center [132, 81] width 20 height 20
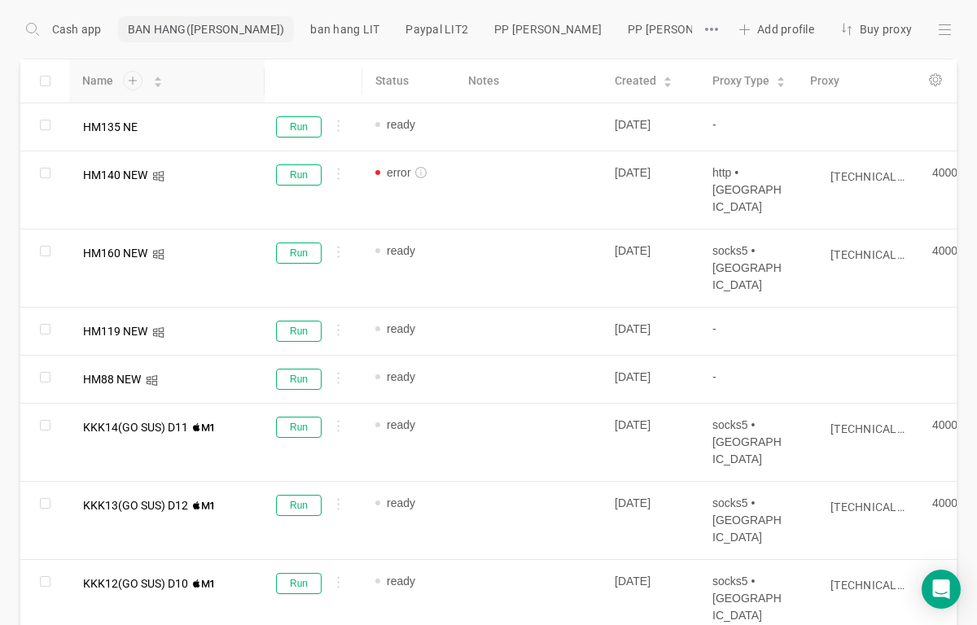
type input "HM135 NEW"
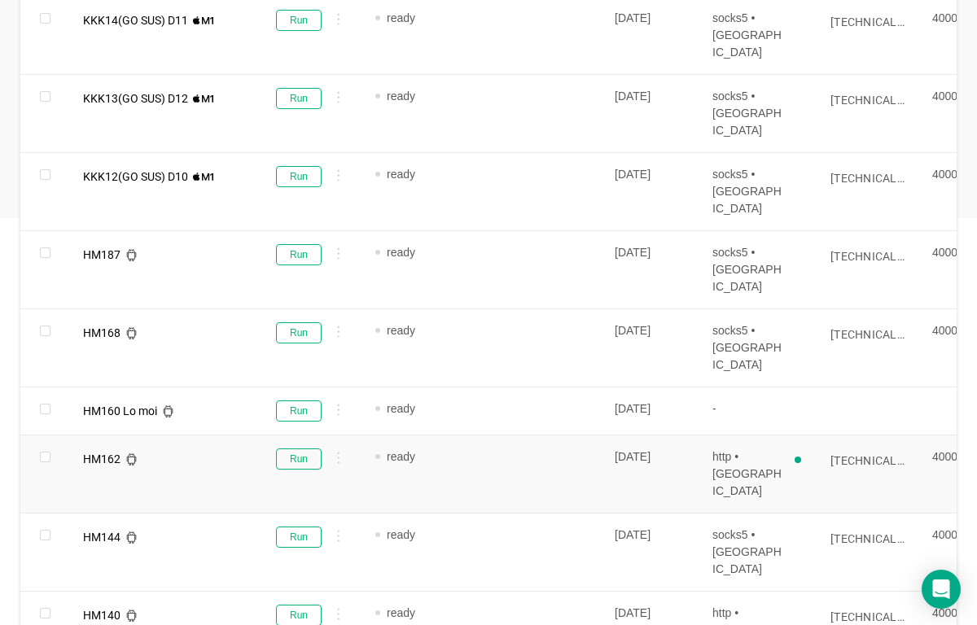
scroll to position [244, 0]
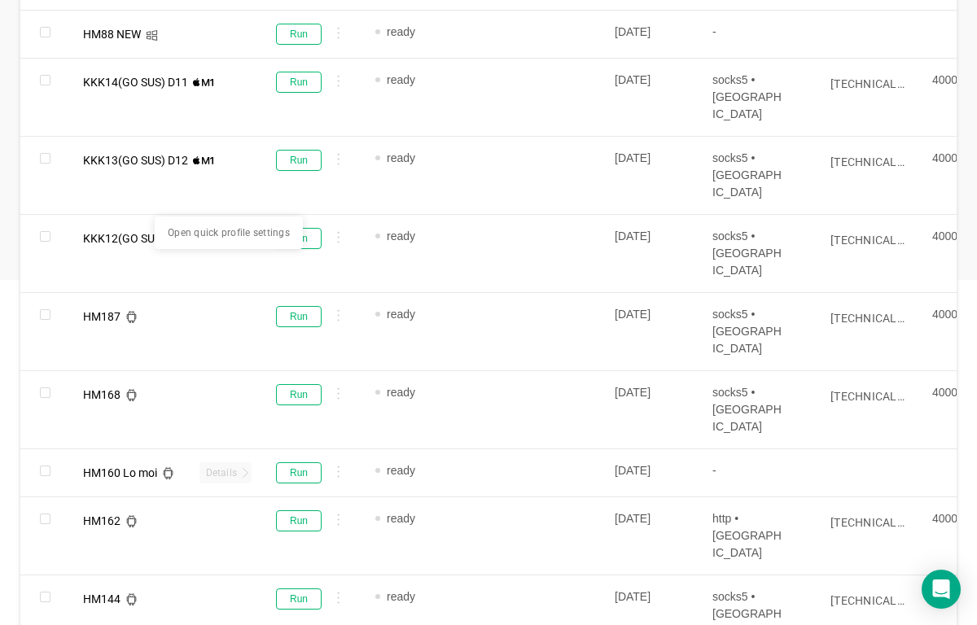
scroll to position [326, 0]
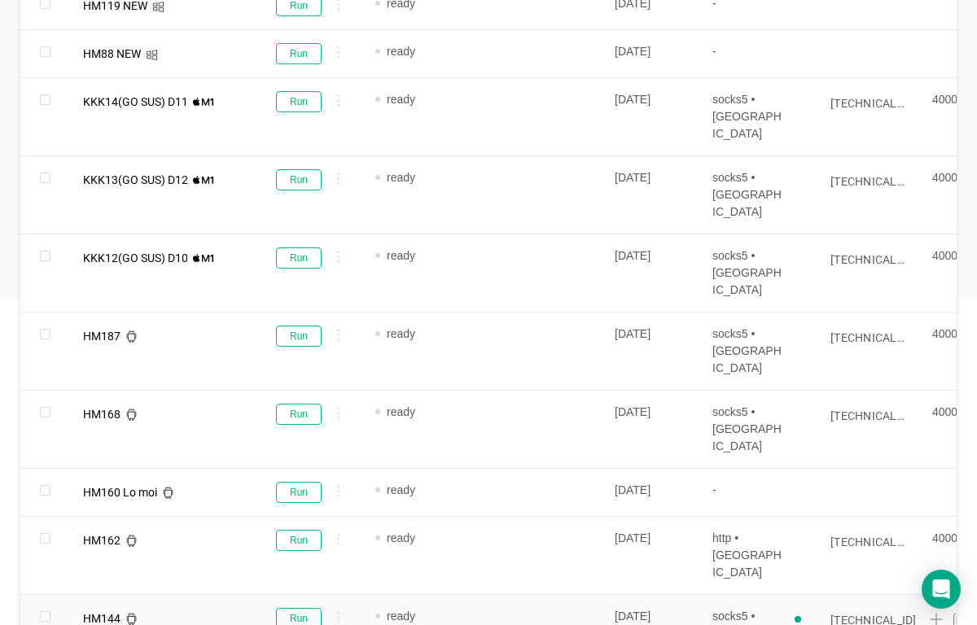
click at [838, 614] on input "[TECHNICAL_ID]" at bounding box center [874, 620] width 86 height 13
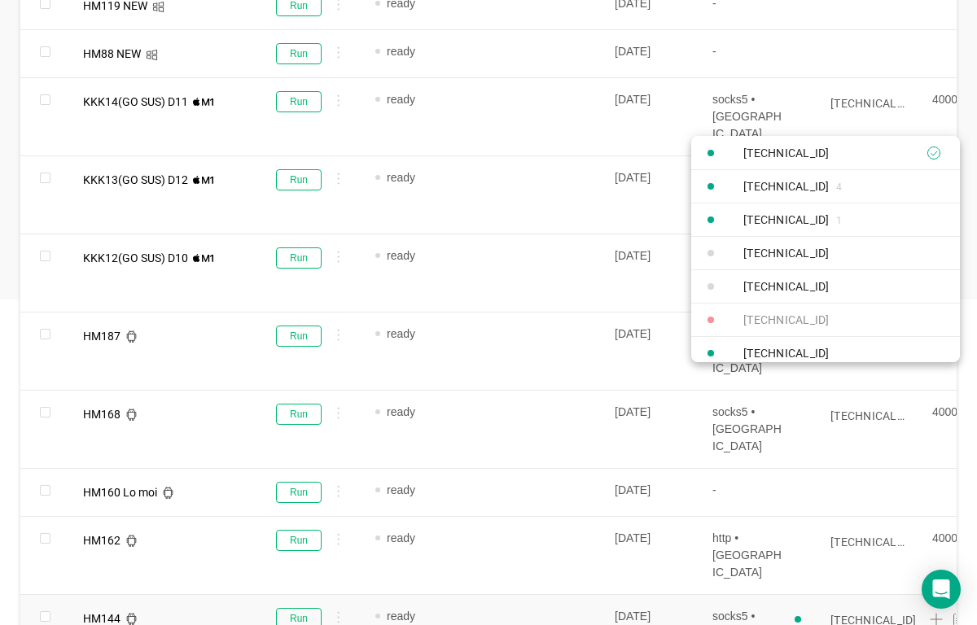
paste input "0.105:40001"
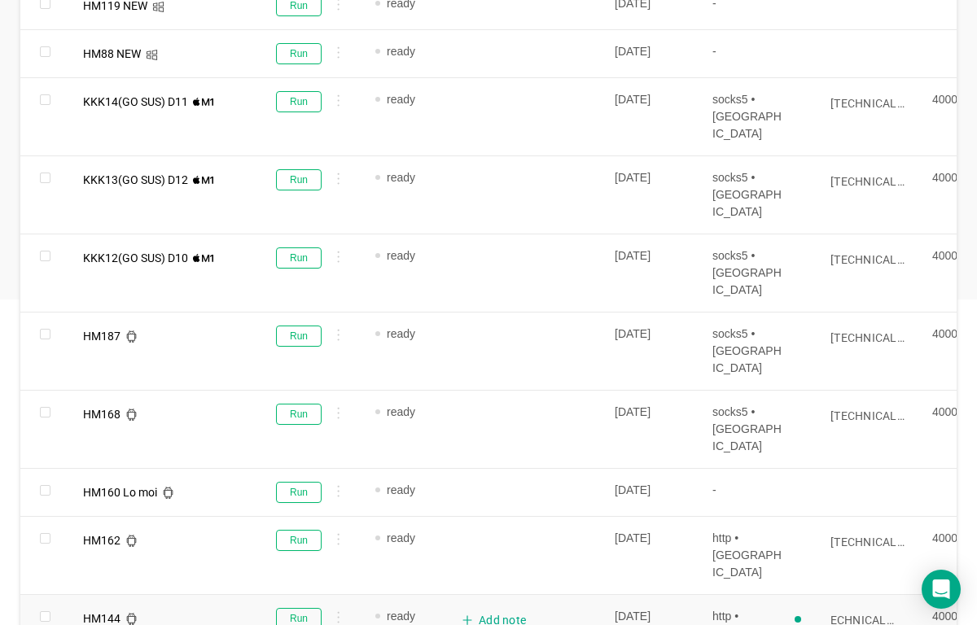
scroll to position [0, 0]
type input "[TECHNICAL_ID]"
click at [296, 608] on button "Run" at bounding box center [299, 618] width 46 height 21
